Goal: Go to known website: Access a specific website the user already knows

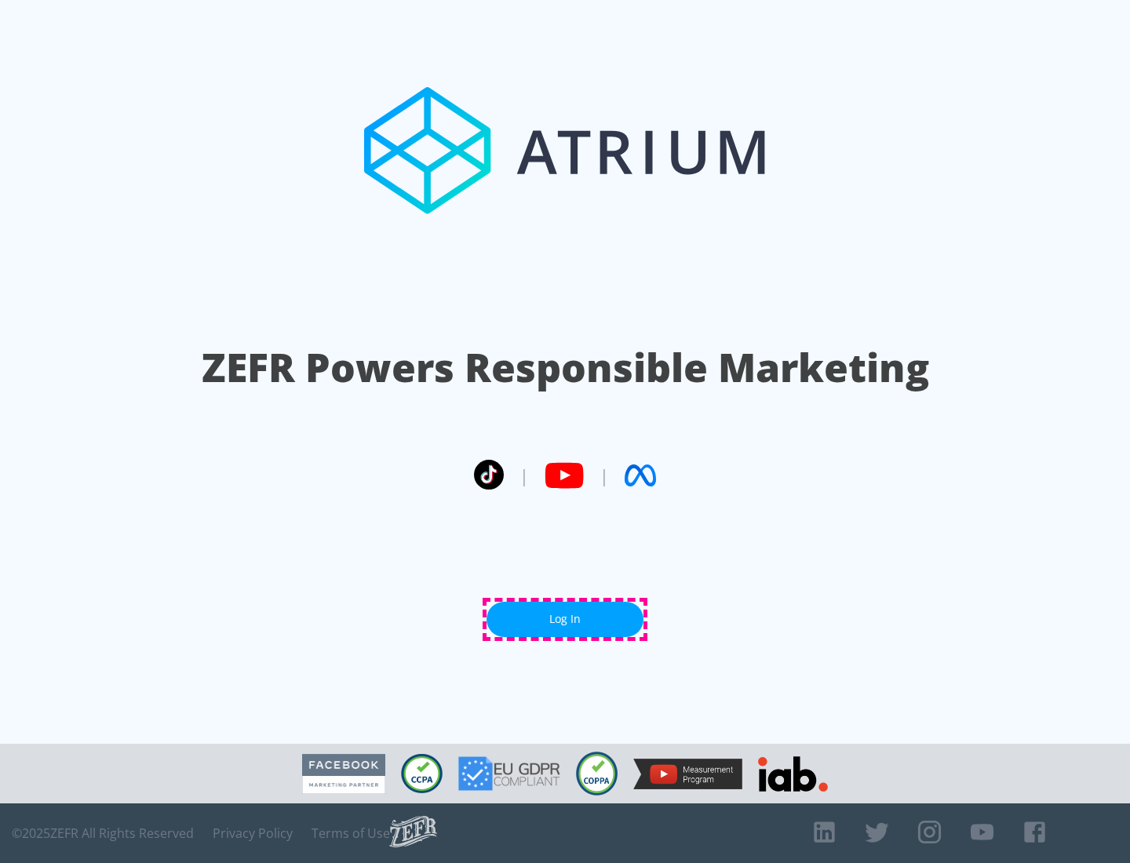
click at [565, 619] on link "Log In" at bounding box center [565, 619] width 157 height 35
